Goal: Transaction & Acquisition: Purchase product/service

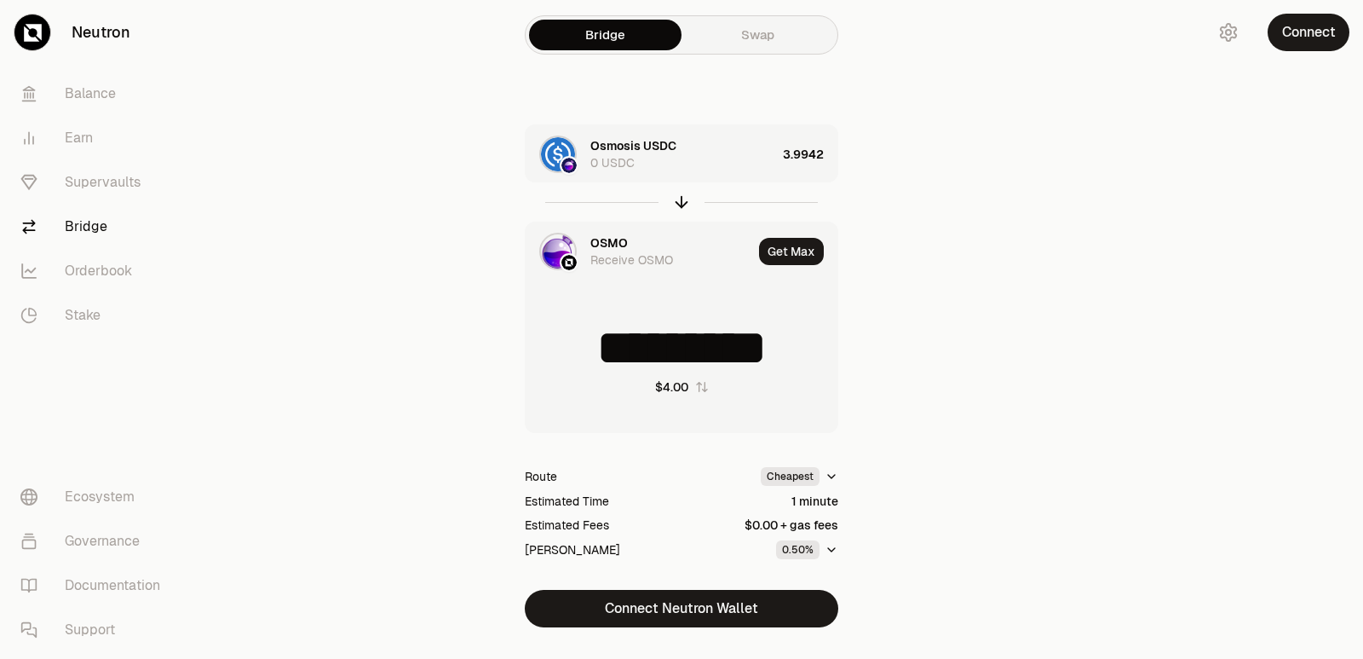
click at [676, 204] on icon "button" at bounding box center [681, 202] width 19 height 19
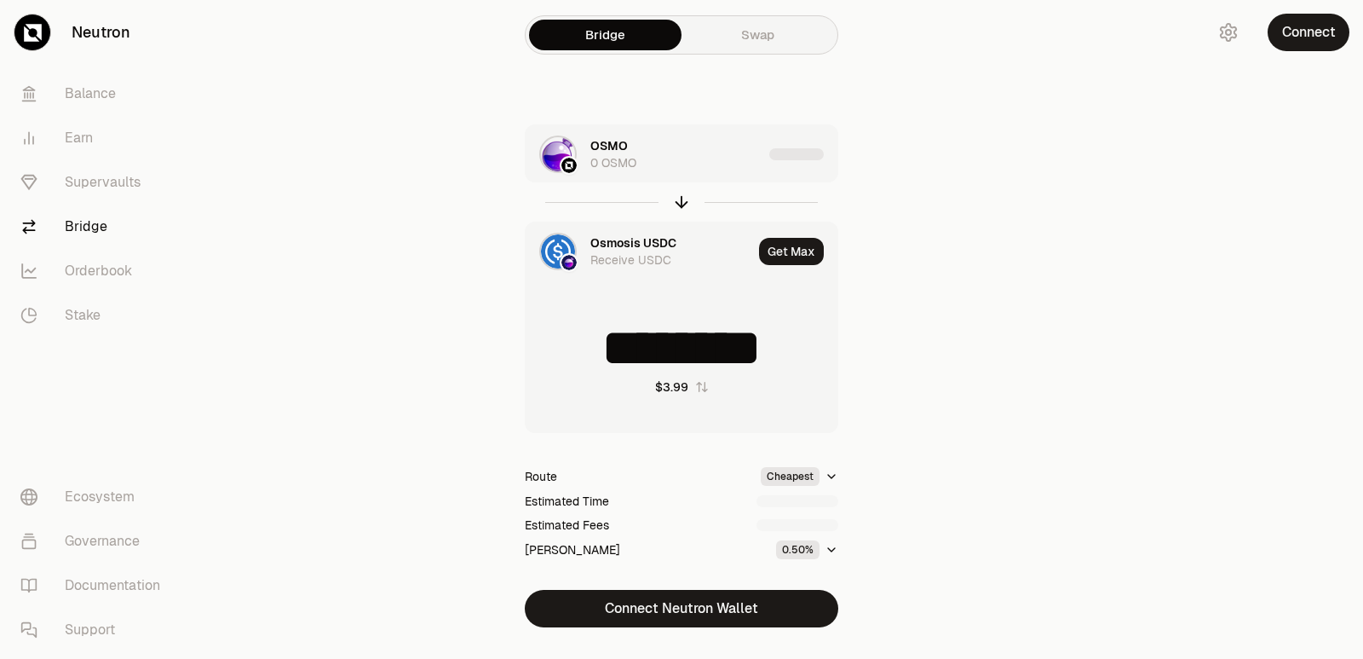
click at [676, 204] on icon "button" at bounding box center [681, 202] width 19 height 19
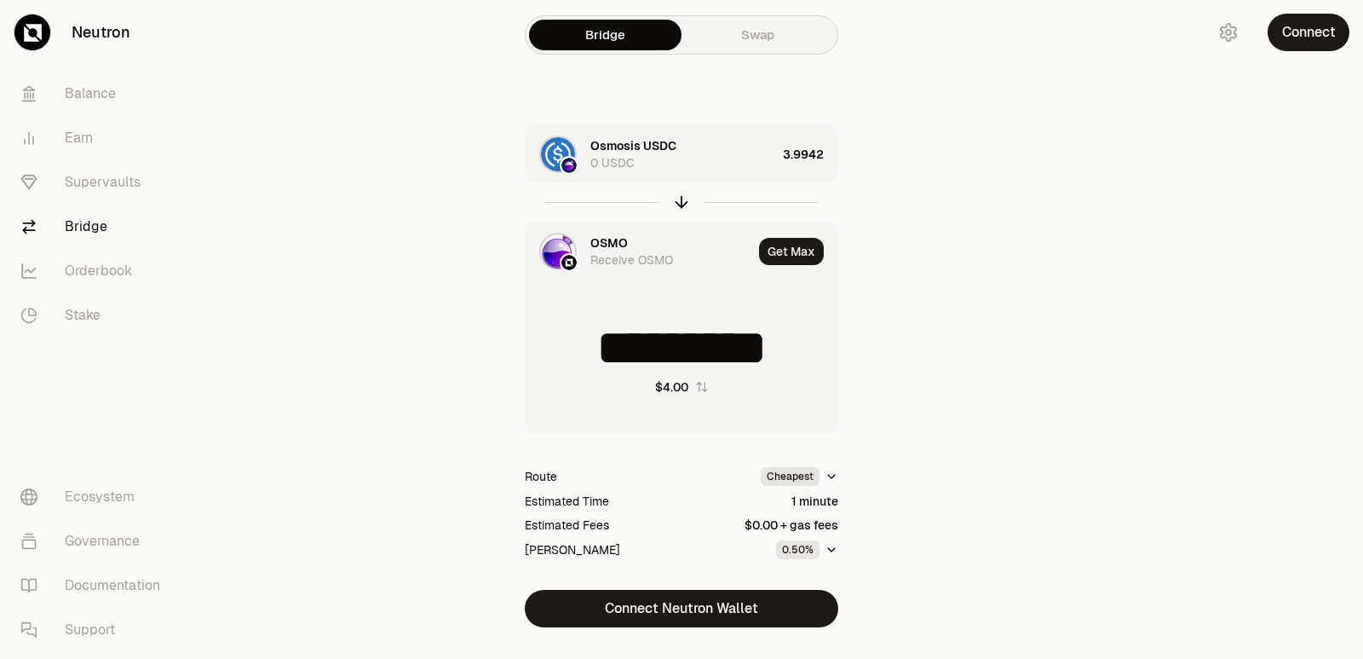
click at [676, 204] on icon "button" at bounding box center [681, 202] width 19 height 19
type input "********"
click at [756, 150] on div "OSMO 0 OSMO" at bounding box center [678, 154] width 177 height 34
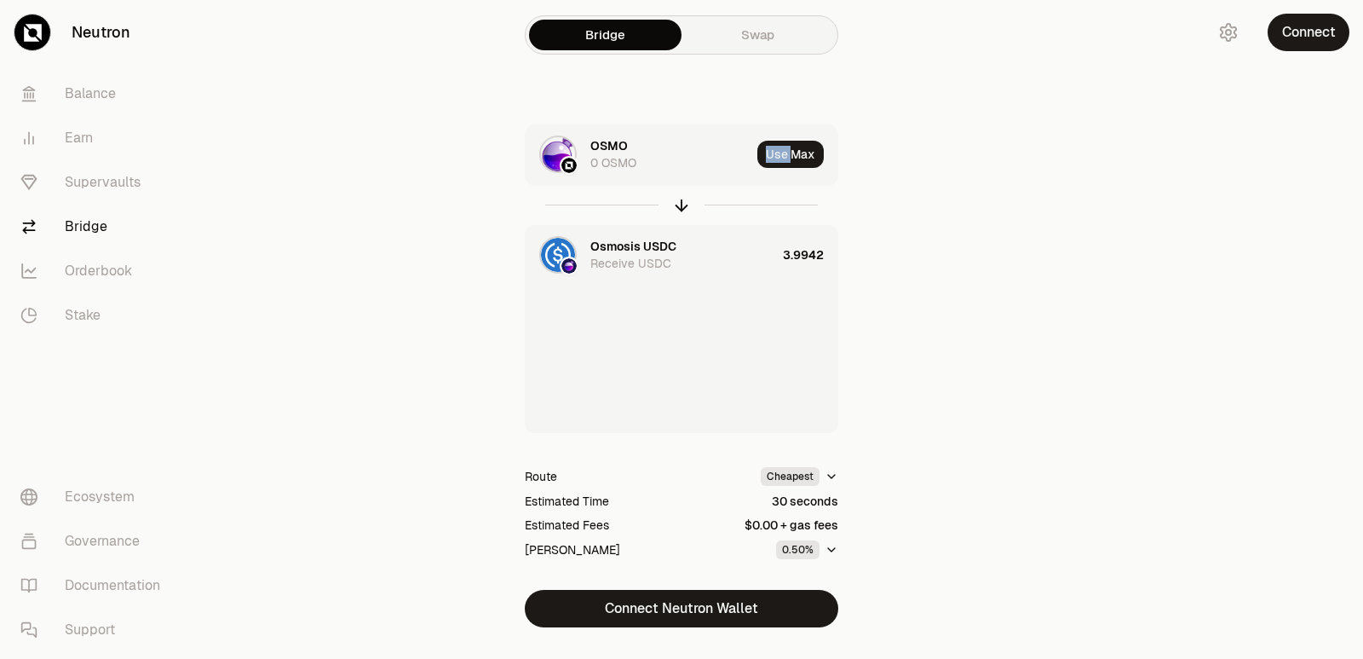
click at [756, 150] on div "OSMO 0 OSMO Use Max" at bounding box center [682, 154] width 312 height 58
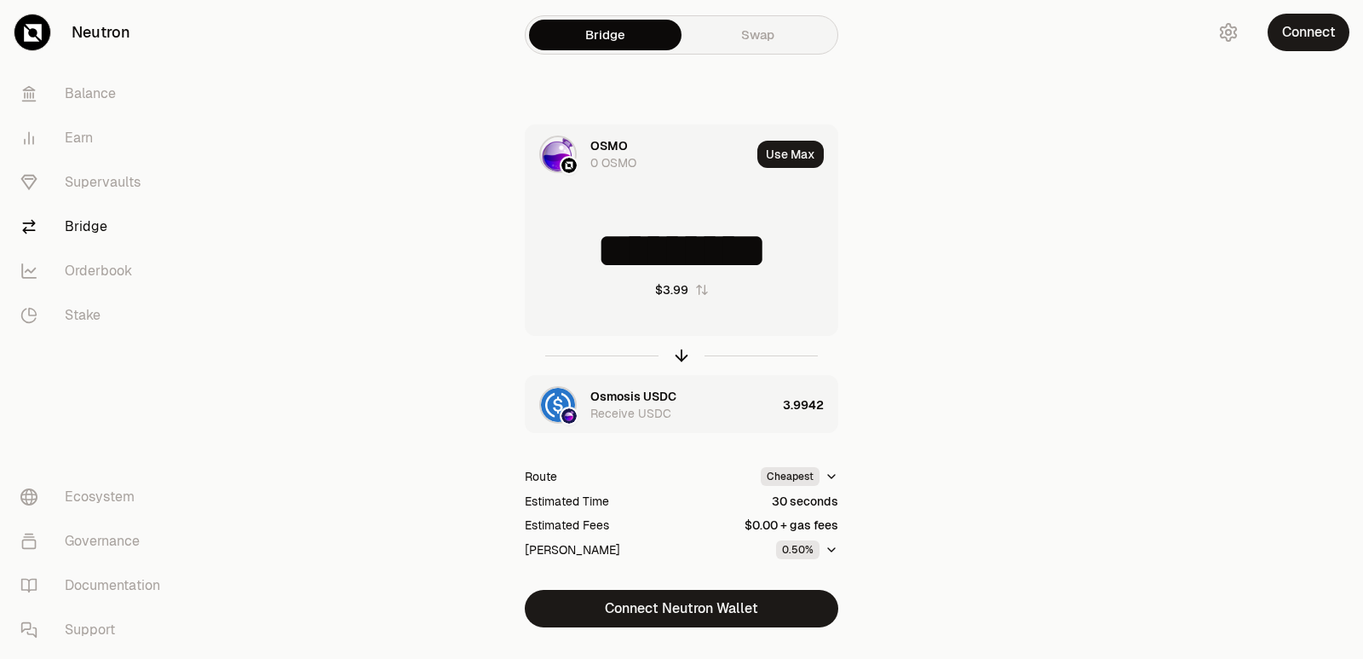
click at [671, 181] on div "OSMO 0 OSMO" at bounding box center [638, 154] width 225 height 58
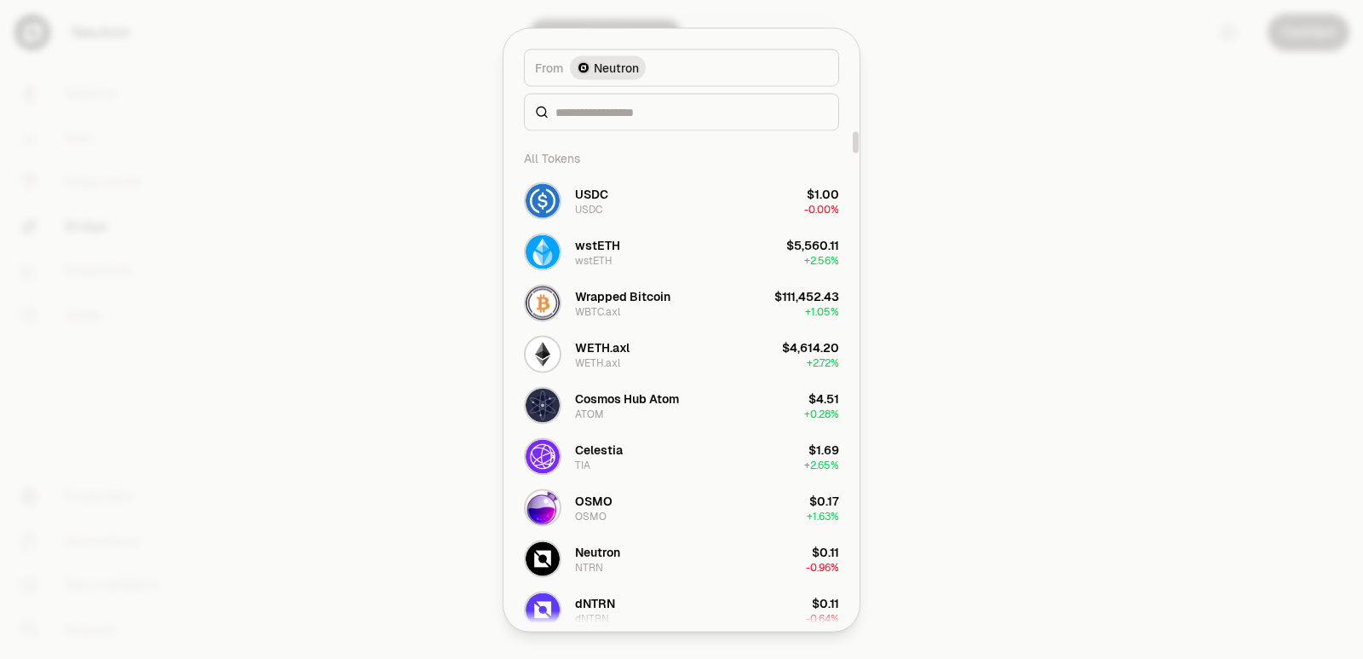
click at [1029, 205] on div at bounding box center [681, 329] width 1363 height 659
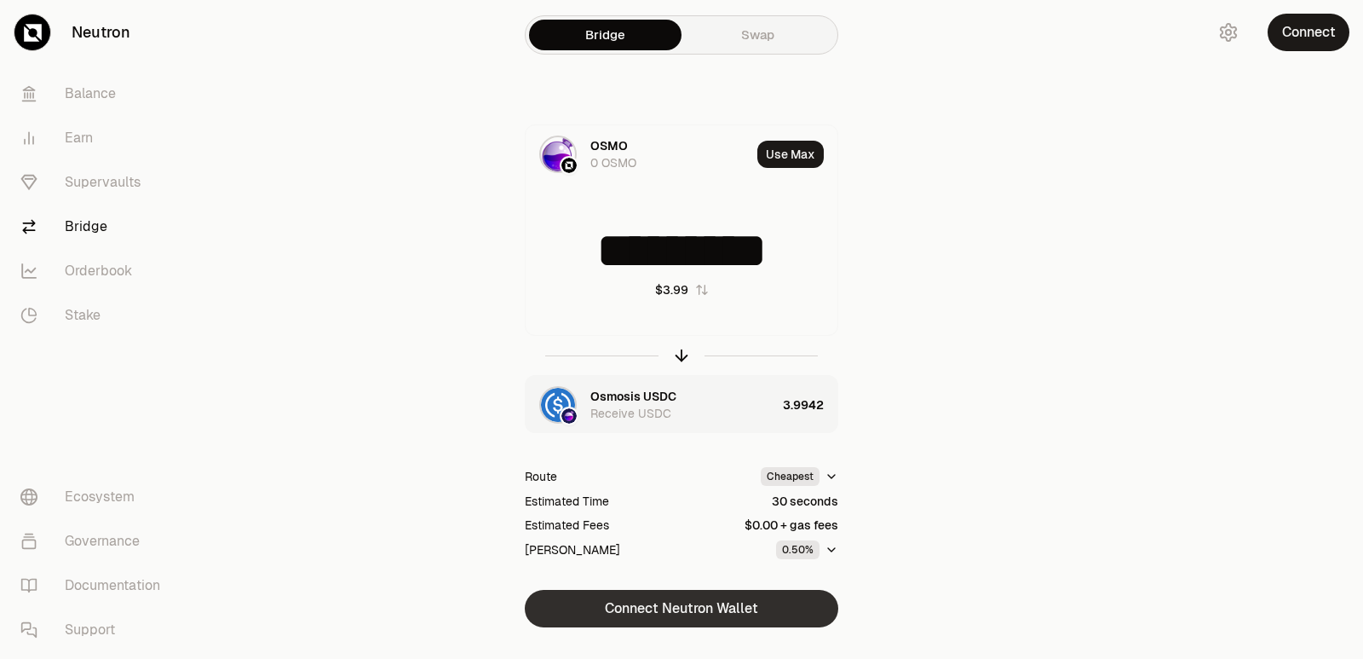
click at [680, 603] on button "Connect Neutron Wallet" at bounding box center [682, 608] width 314 height 37
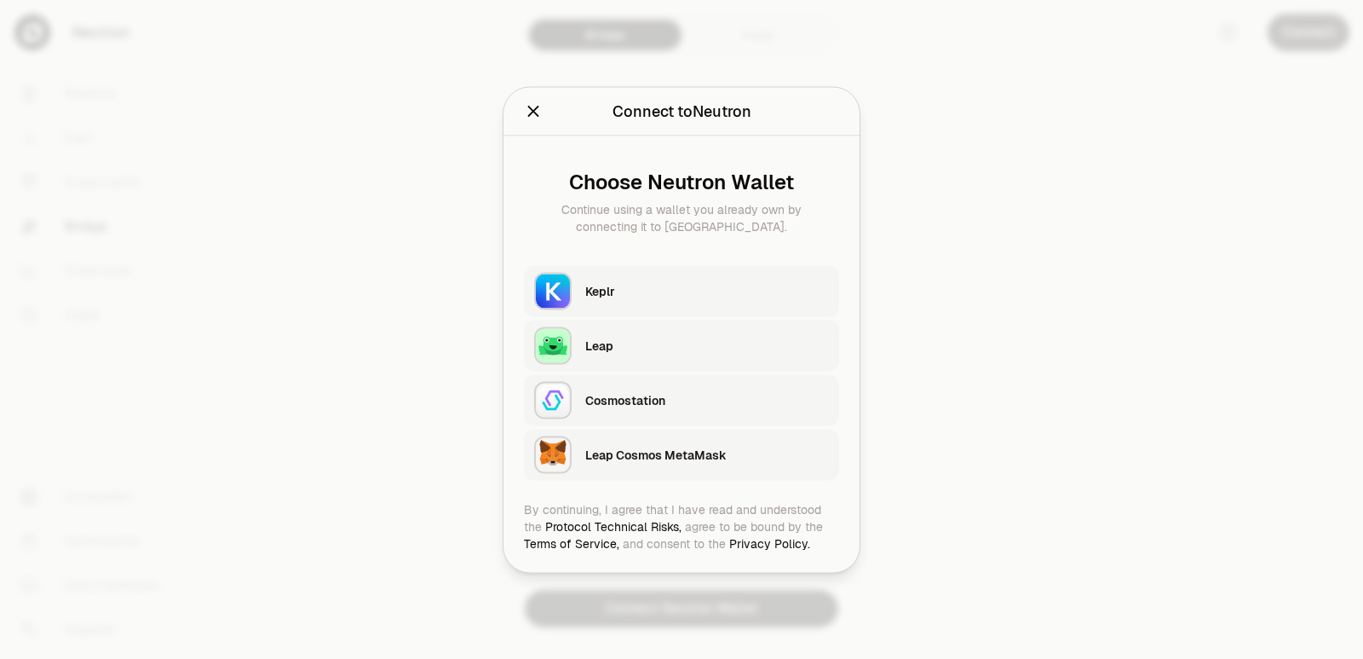
click at [623, 264] on div "Choose Neutron Wallet Continue using a wallet you already own by connecting it …" at bounding box center [681, 317] width 356 height 365
click at [612, 299] on div "Keplr" at bounding box center [707, 291] width 244 height 26
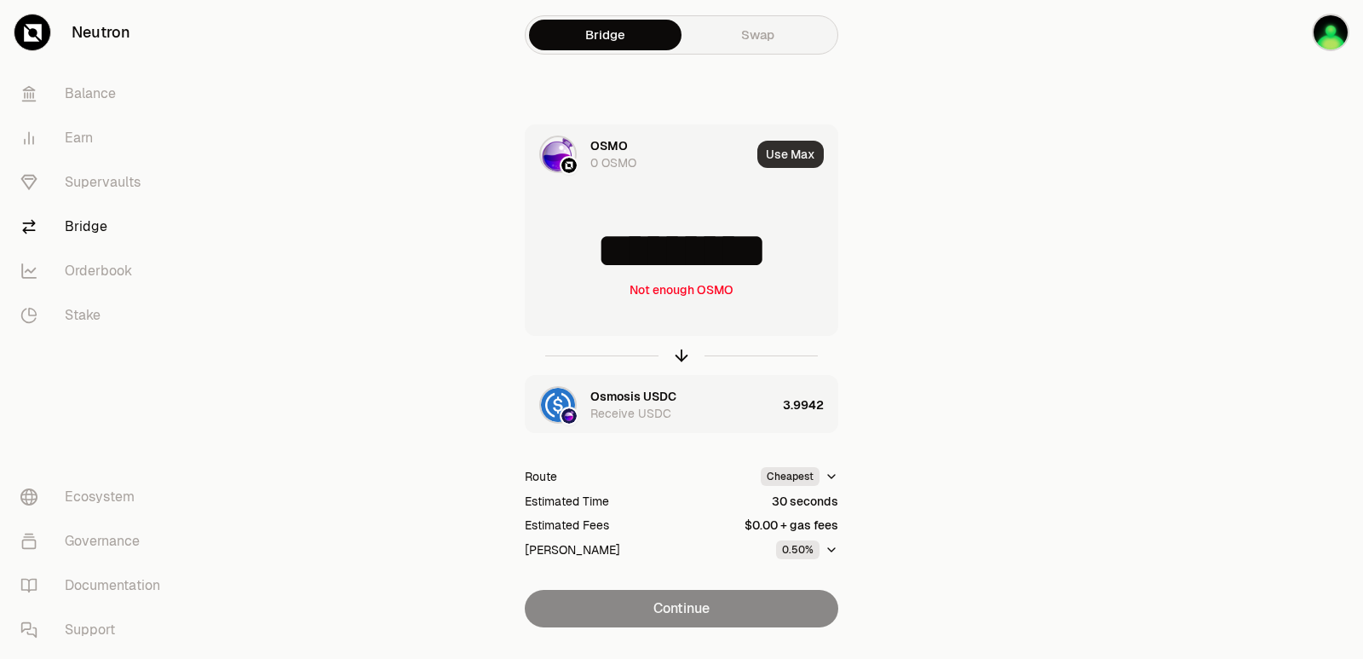
click at [786, 148] on button "Use Max" at bounding box center [790, 154] width 66 height 27
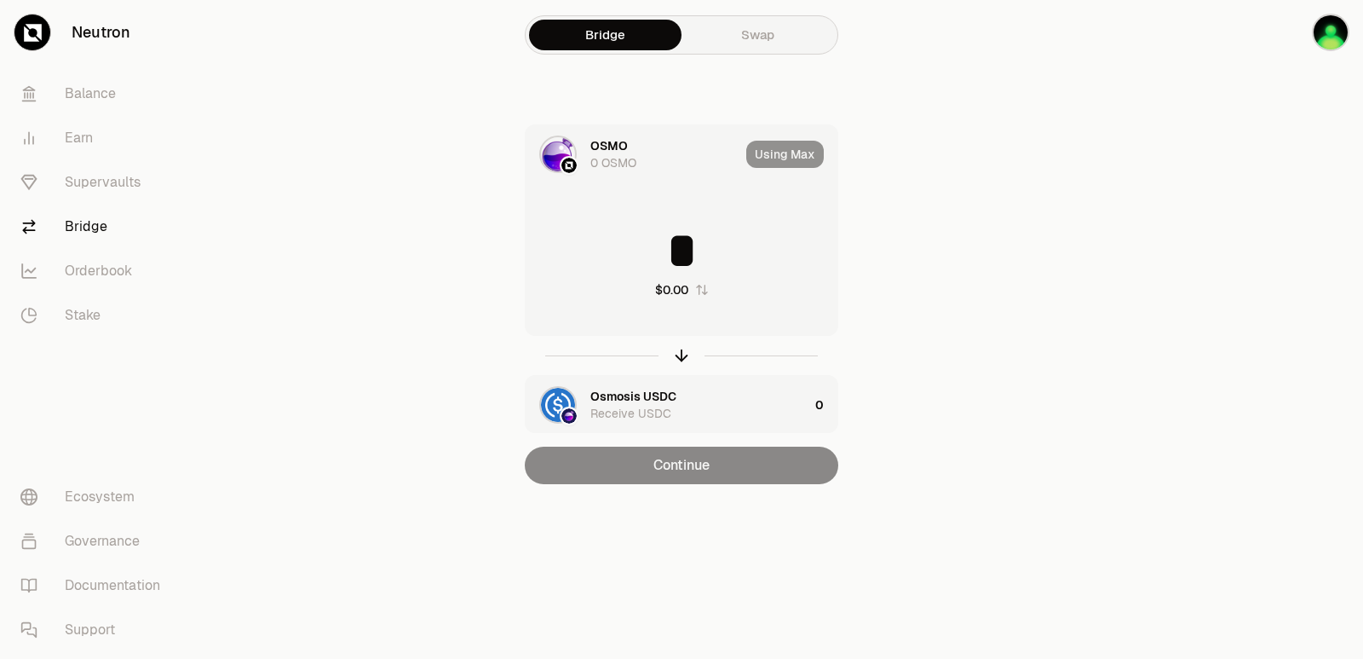
click at [786, 148] on div "Using Max" at bounding box center [791, 154] width 91 height 58
click at [977, 347] on div "Bridge Swap OSMO 0 OSMO Using Max * $0.00 Osmosis USDC Receive USDC 0 Continue" at bounding box center [681, 276] width 613 height 552
click at [1194, 314] on div at bounding box center [1267, 276] width 191 height 552
click at [682, 360] on icon "button" at bounding box center [681, 355] width 19 height 19
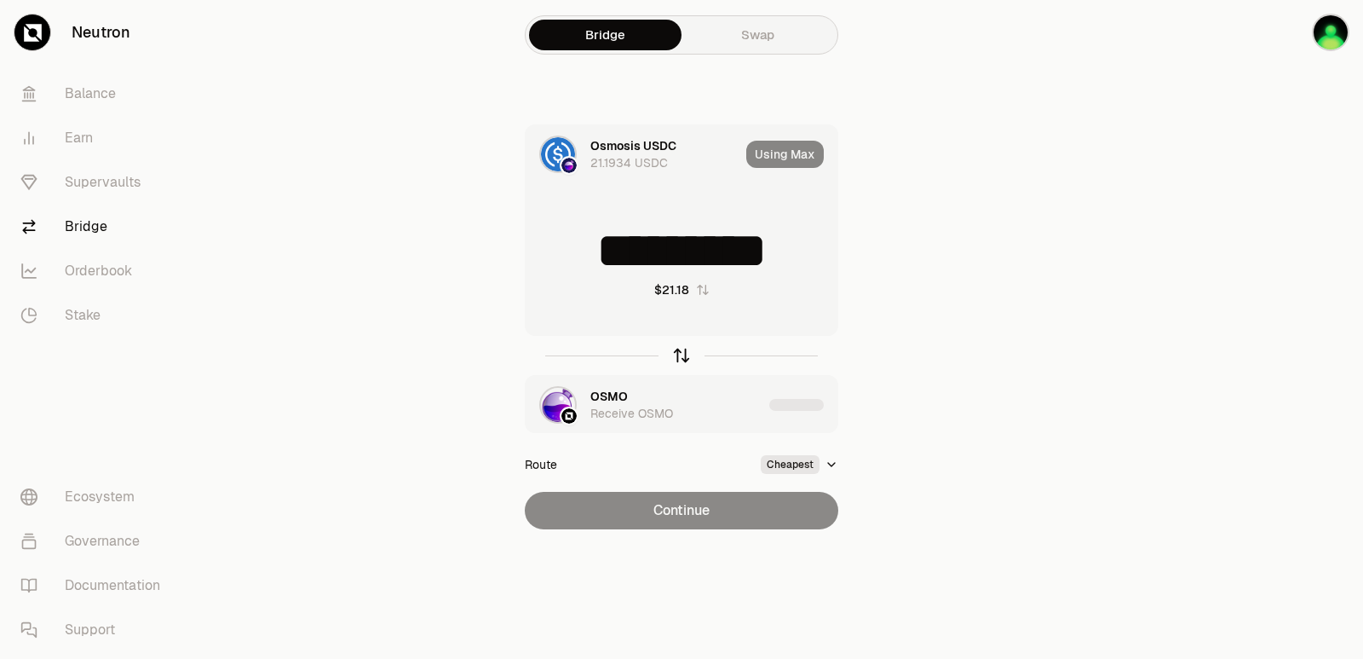
click at [682, 360] on icon "button" at bounding box center [682, 355] width 0 height 11
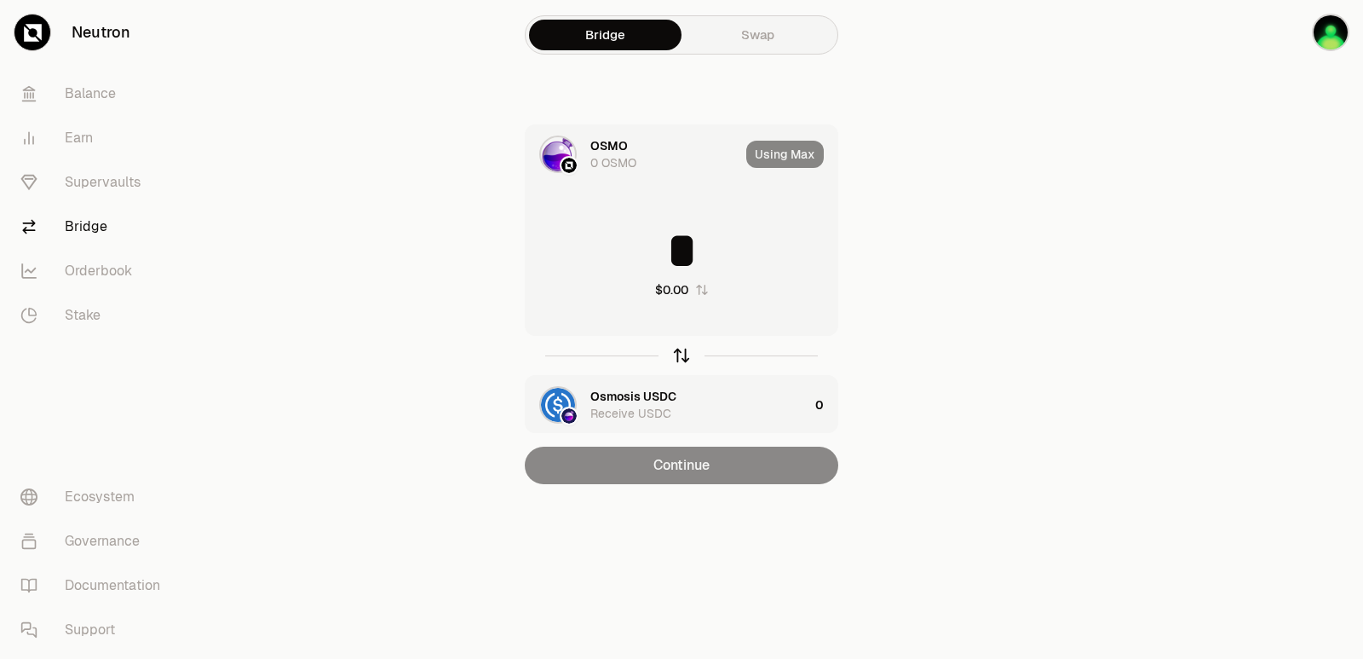
click at [682, 360] on icon "button" at bounding box center [682, 355] width 0 height 11
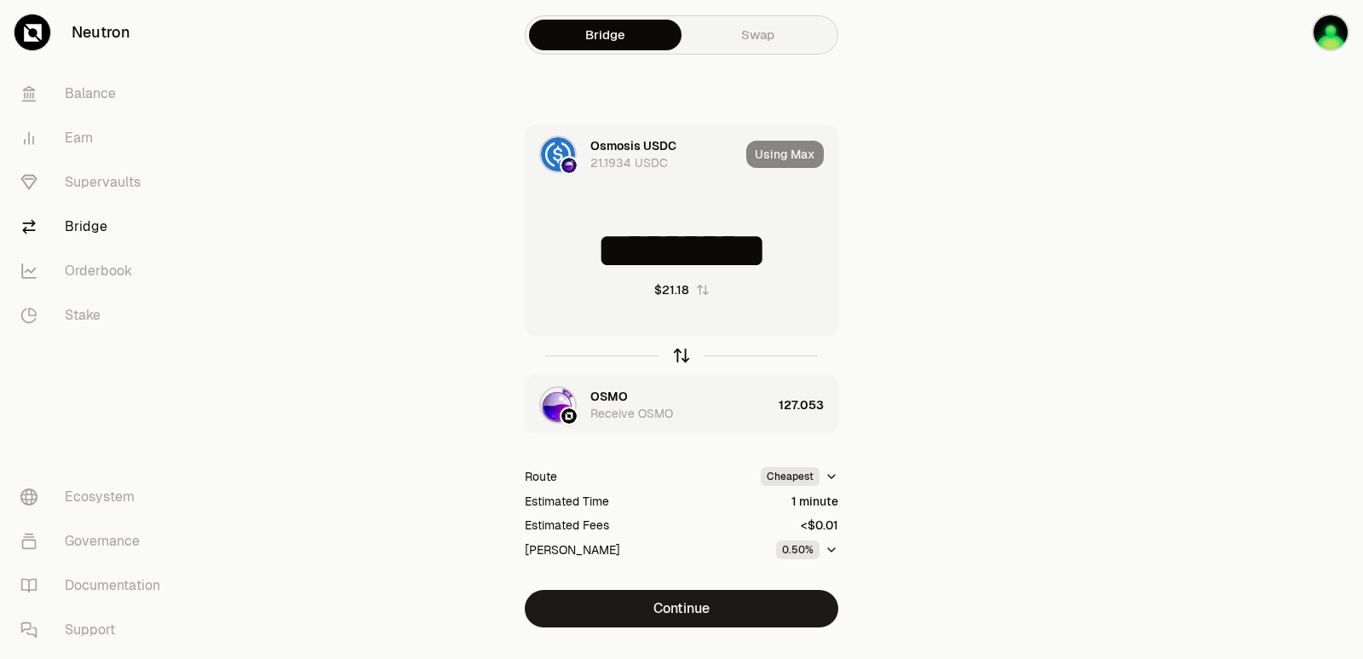
click at [677, 351] on icon "button" at bounding box center [681, 355] width 19 height 19
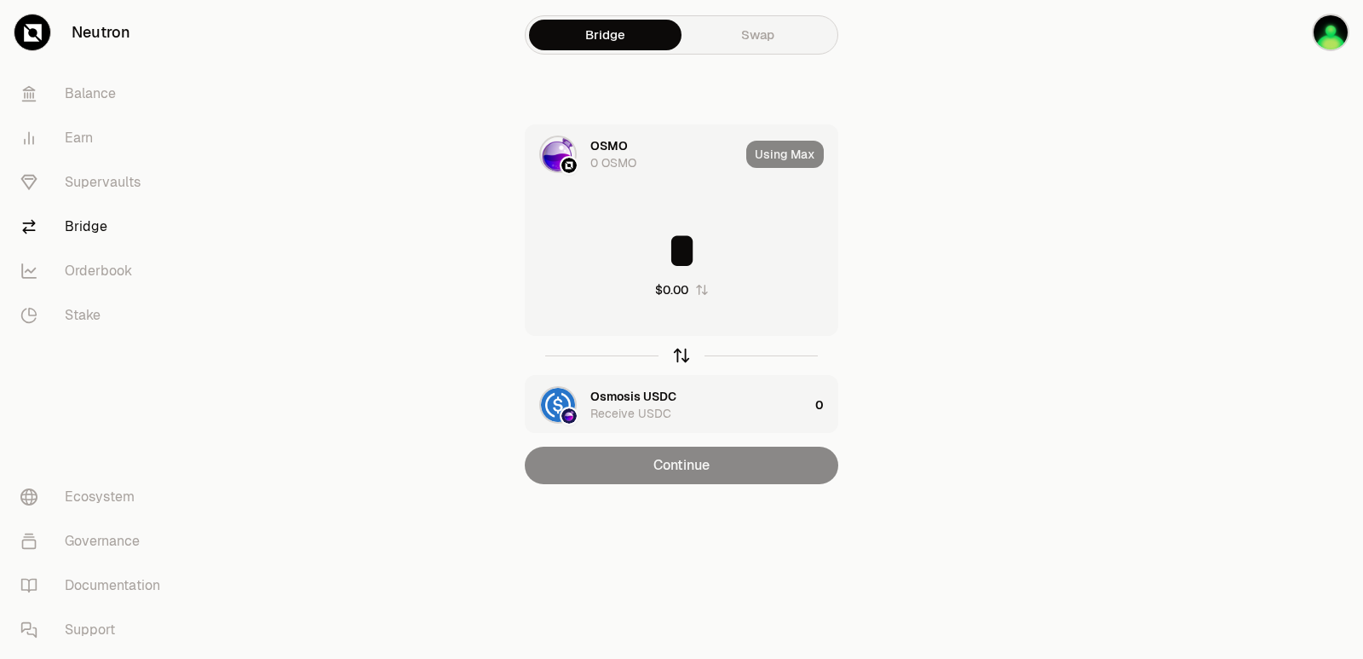
type input "*****"
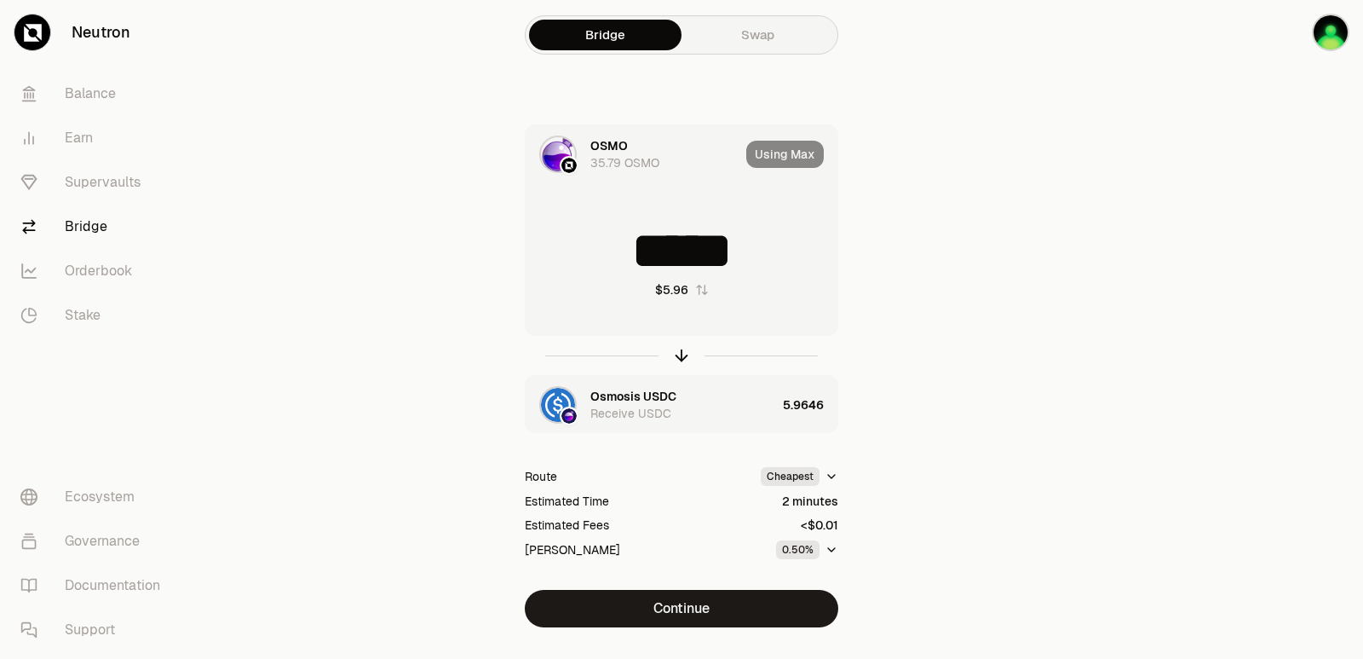
click at [641, 394] on div "Osmosis USDC" at bounding box center [633, 396] width 86 height 17
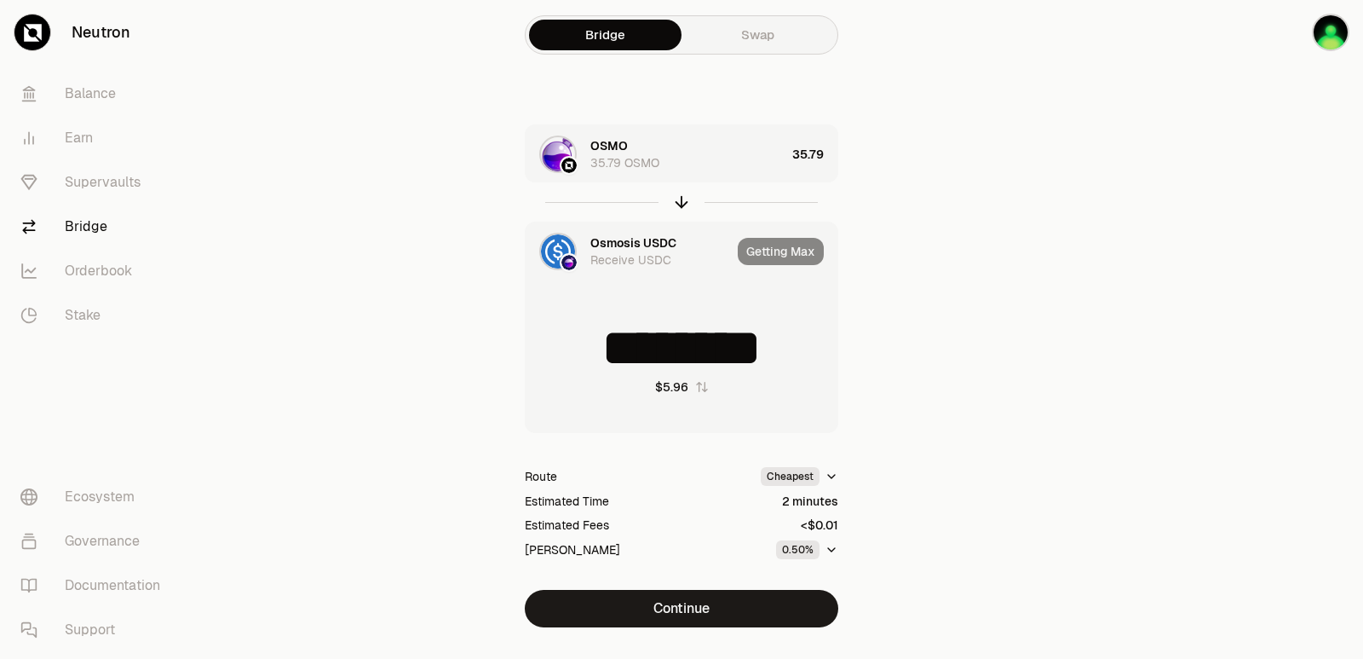
click at [621, 244] on div "Osmosis USDC" at bounding box center [633, 242] width 86 height 17
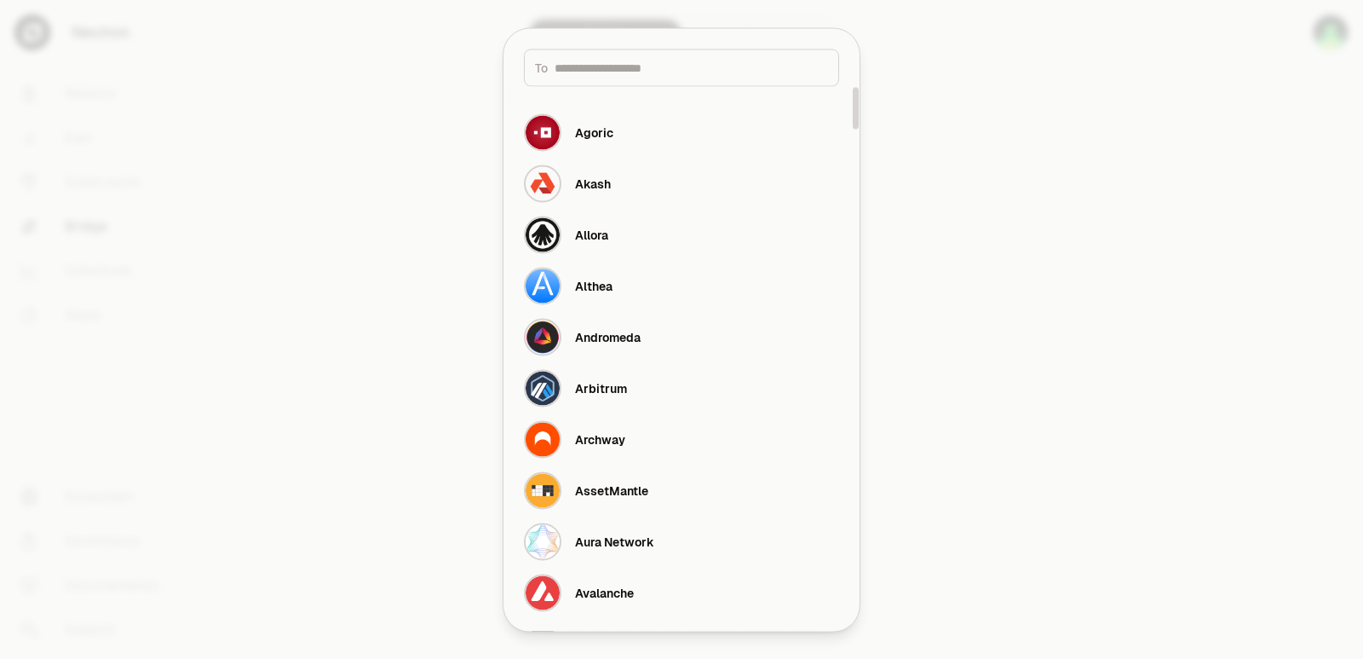
click at [613, 69] on input at bounding box center [691, 67] width 273 height 17
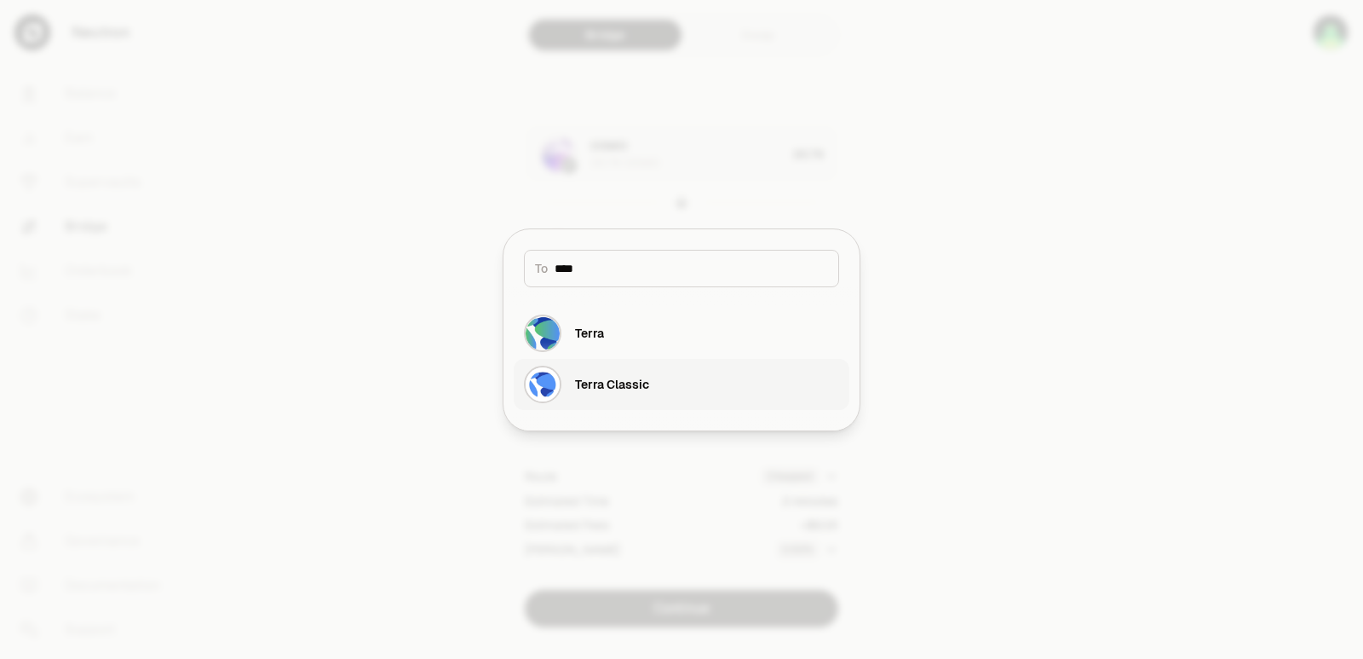
type input "****"
click at [619, 396] on div "Terra Classic" at bounding box center [586, 383] width 125 height 37
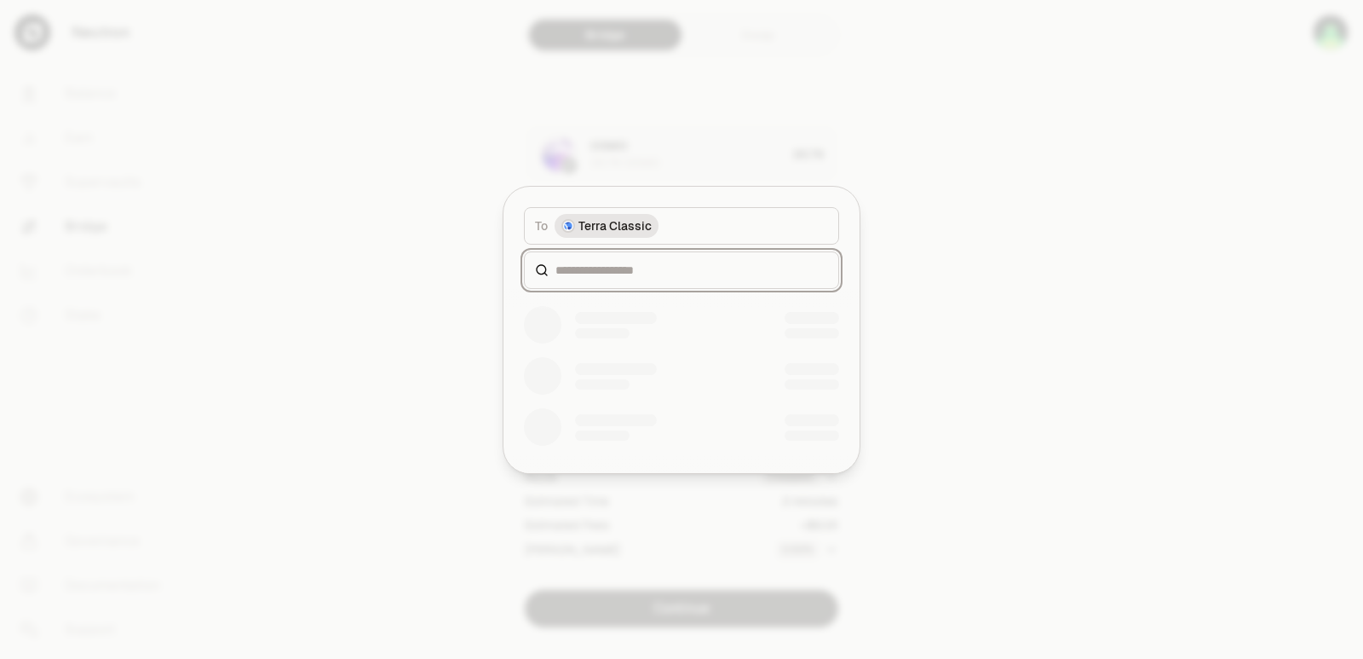
click at [609, 264] on div "To token Select To token. To Terra Classic" at bounding box center [681, 330] width 356 height 286
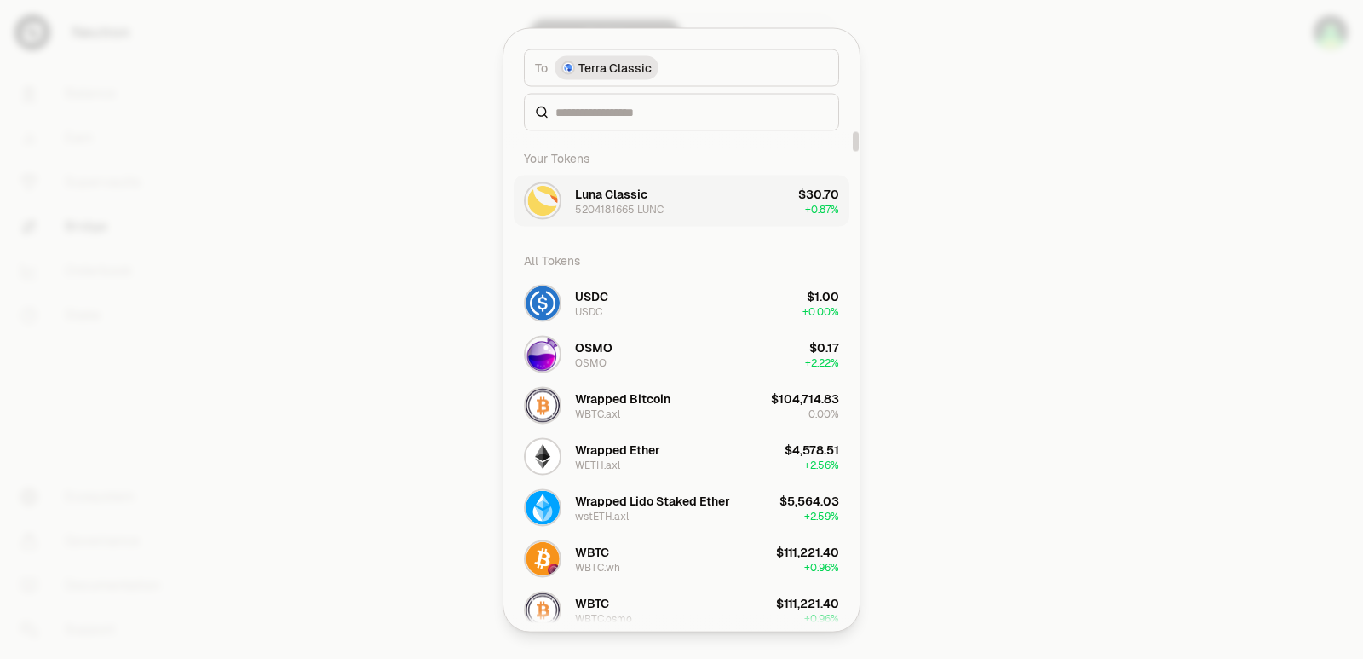
click at [634, 204] on div "520418.1665 LUNC" at bounding box center [619, 209] width 89 height 14
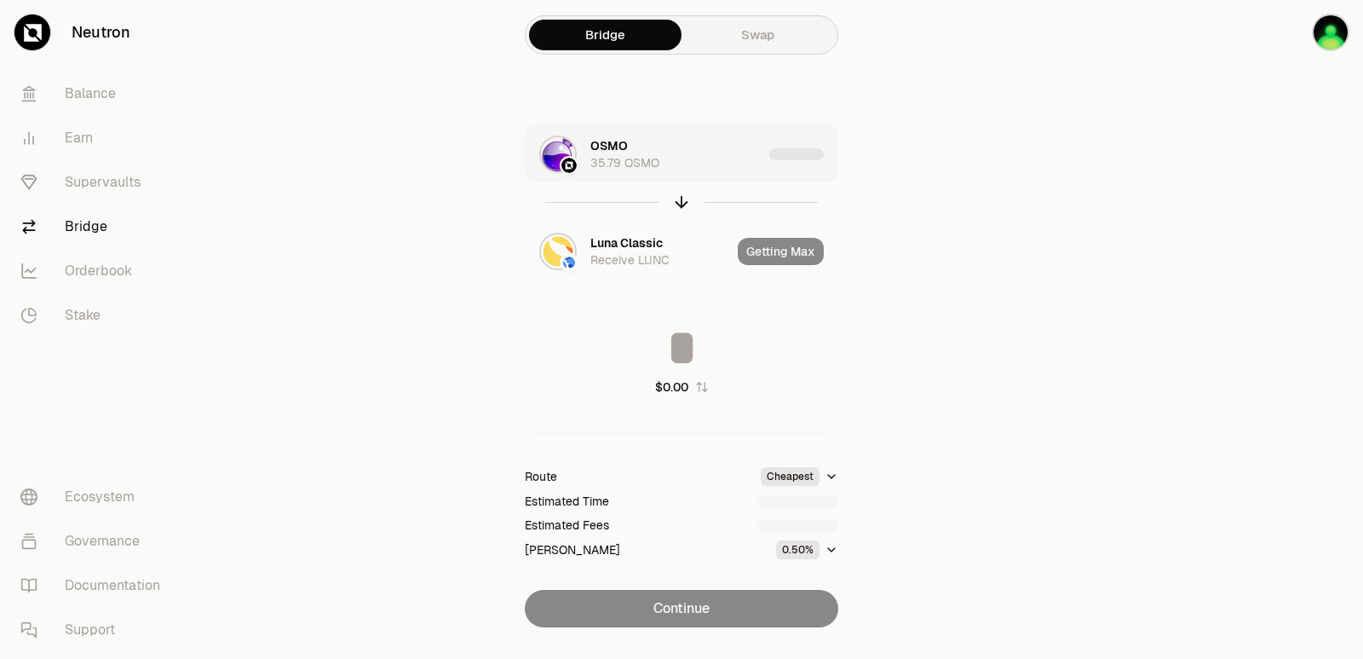
type input "**********"
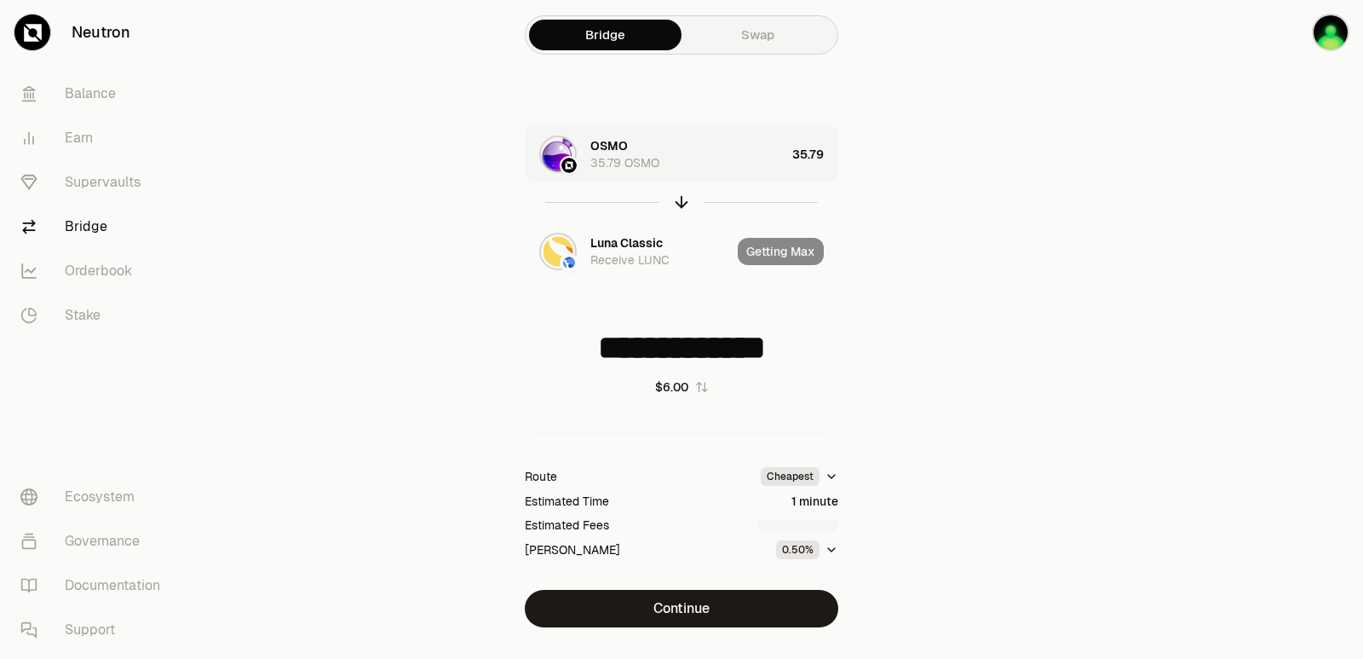
click at [779, 160] on div "OSMO 35.79 OSMO" at bounding box center [687, 154] width 195 height 34
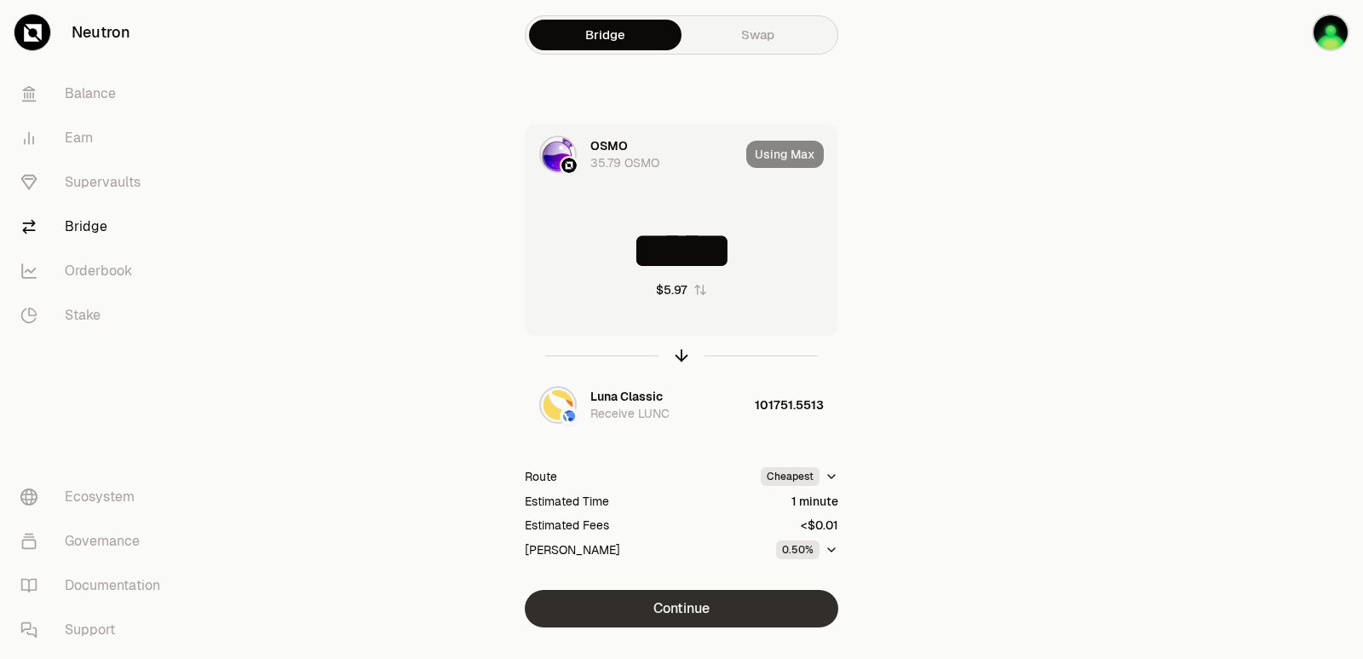
click at [687, 617] on button "Continue" at bounding box center [682, 608] width 314 height 37
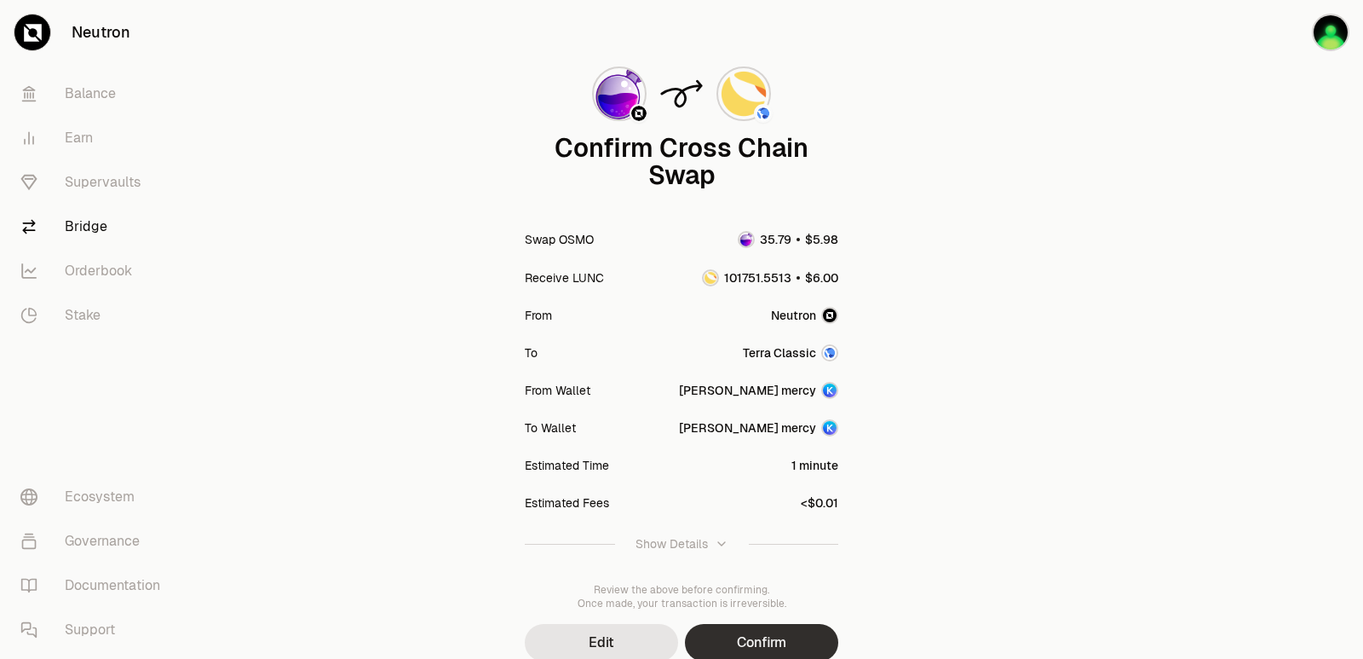
scroll to position [141, 0]
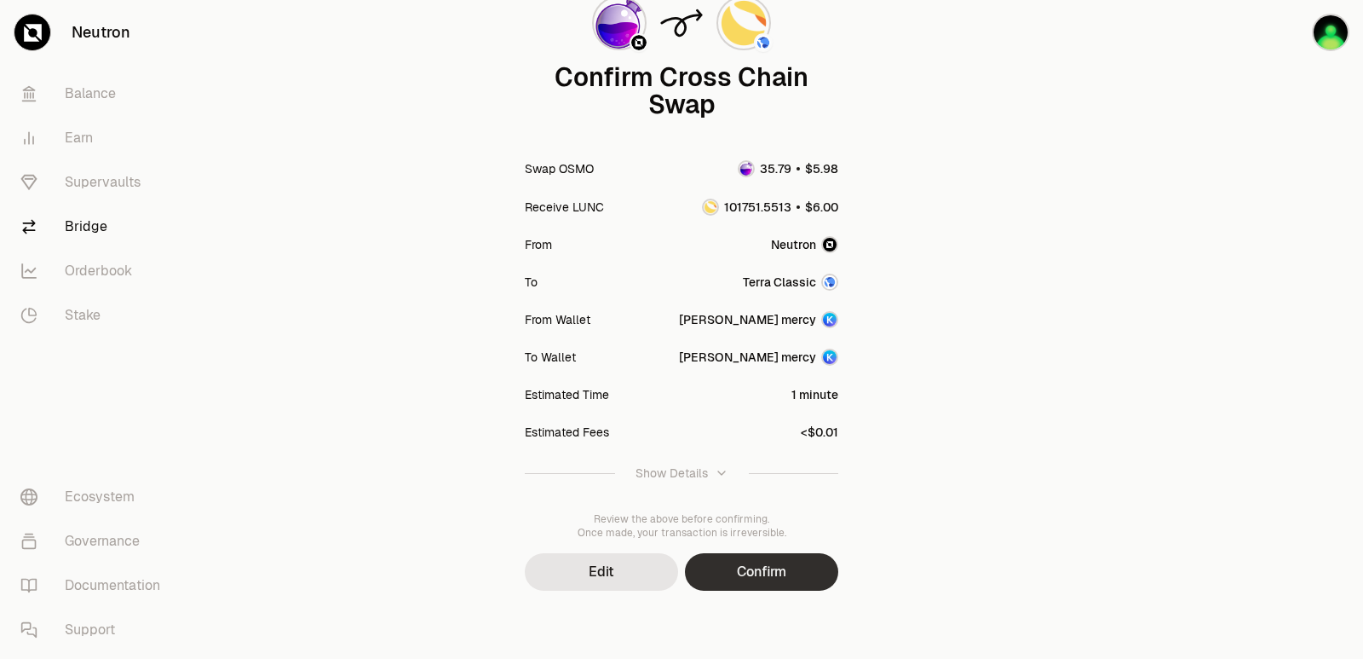
click at [745, 578] on button "Confirm" at bounding box center [761, 571] width 153 height 37
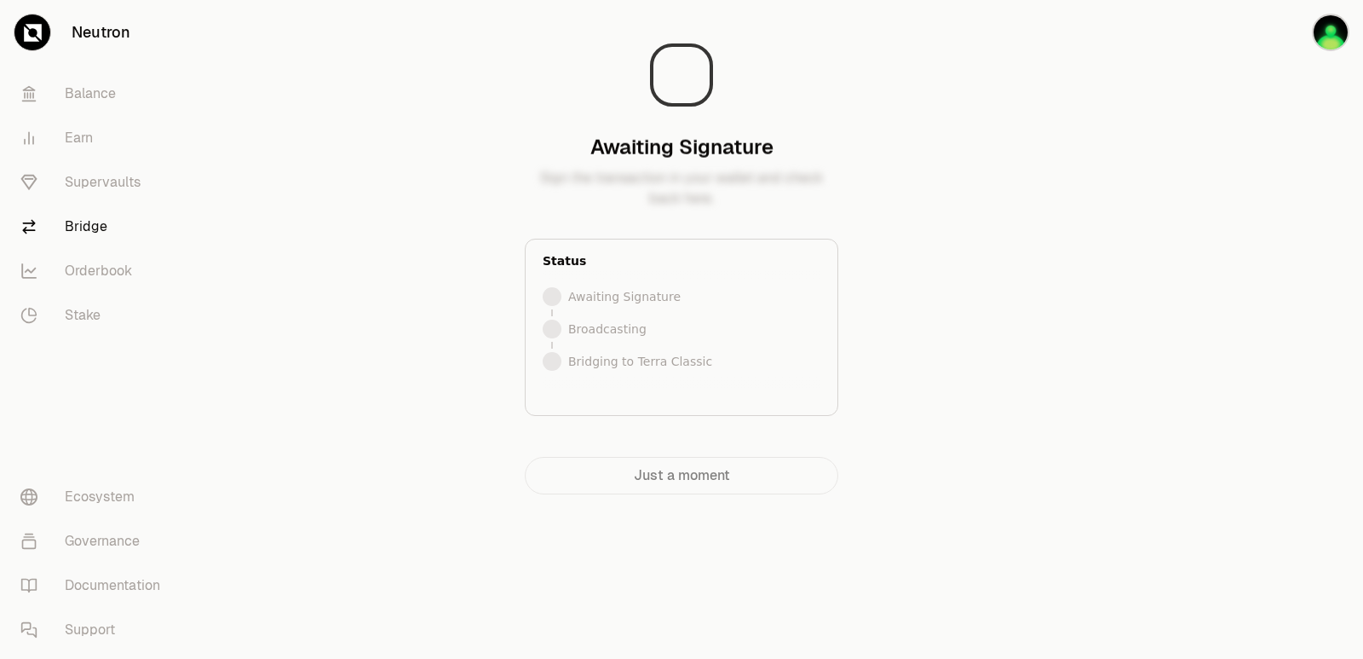
scroll to position [0, 0]
